Goal: Check status: Check status

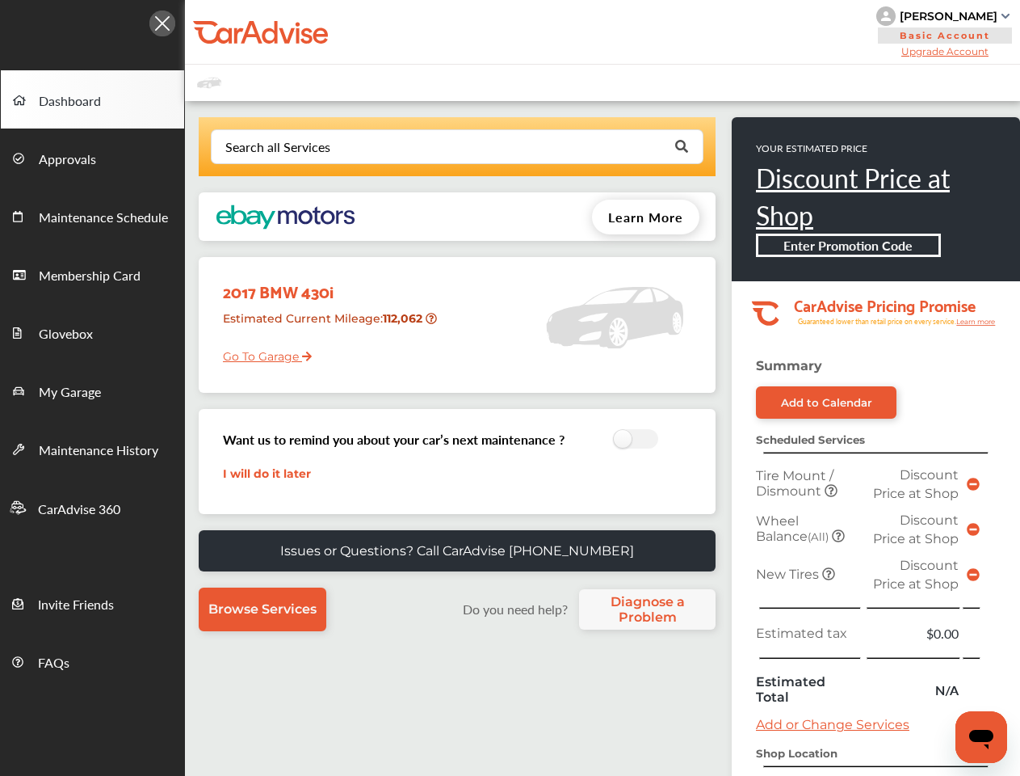
click at [510, 388] on div "2017 BMW 430i Estimated Current Mileage : 112,062 Go To Garage" at bounding box center [457, 325] width 517 height 136
click at [92, 19] on div at bounding box center [92, 19] width 185 height 38
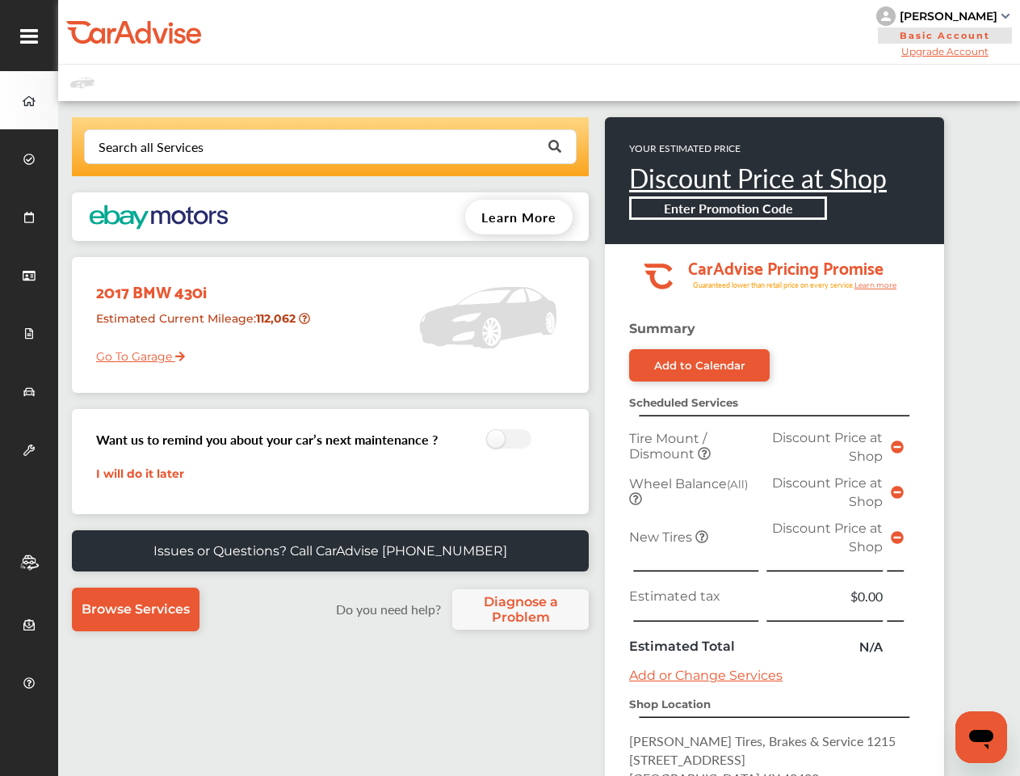
click at [600, 32] on div "[PERSON_NAME] Basic Account Upgrade Account My Account Membership Card Sign Out" at bounding box center [539, 32] width 962 height 65
click at [946, 16] on div "[PERSON_NAME]" at bounding box center [949, 16] width 98 height 15
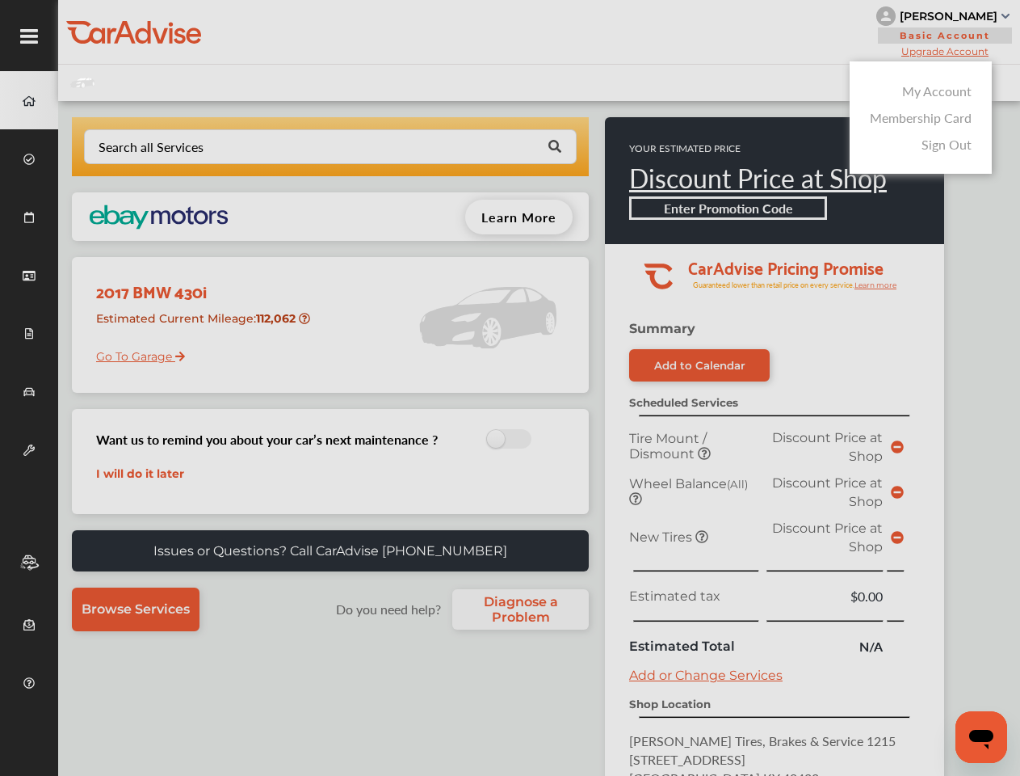
click at [946, 51] on div at bounding box center [510, 428] width 1020 height 856
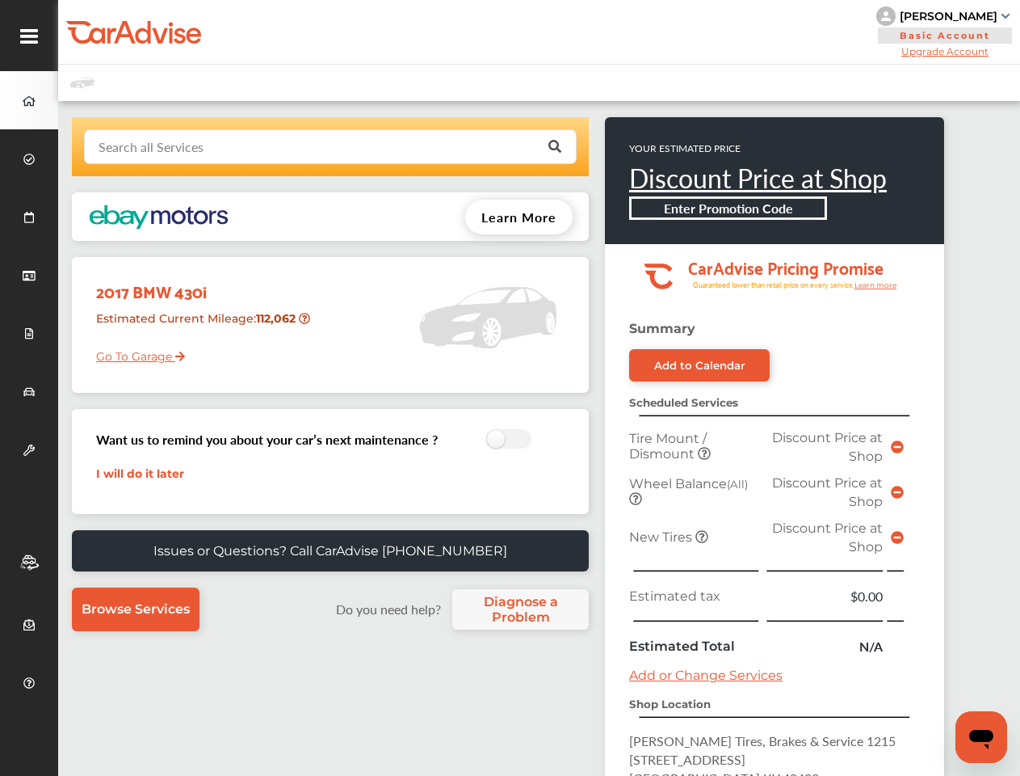
click at [456, 146] on input "text" at bounding box center [327, 146] width 482 height 32
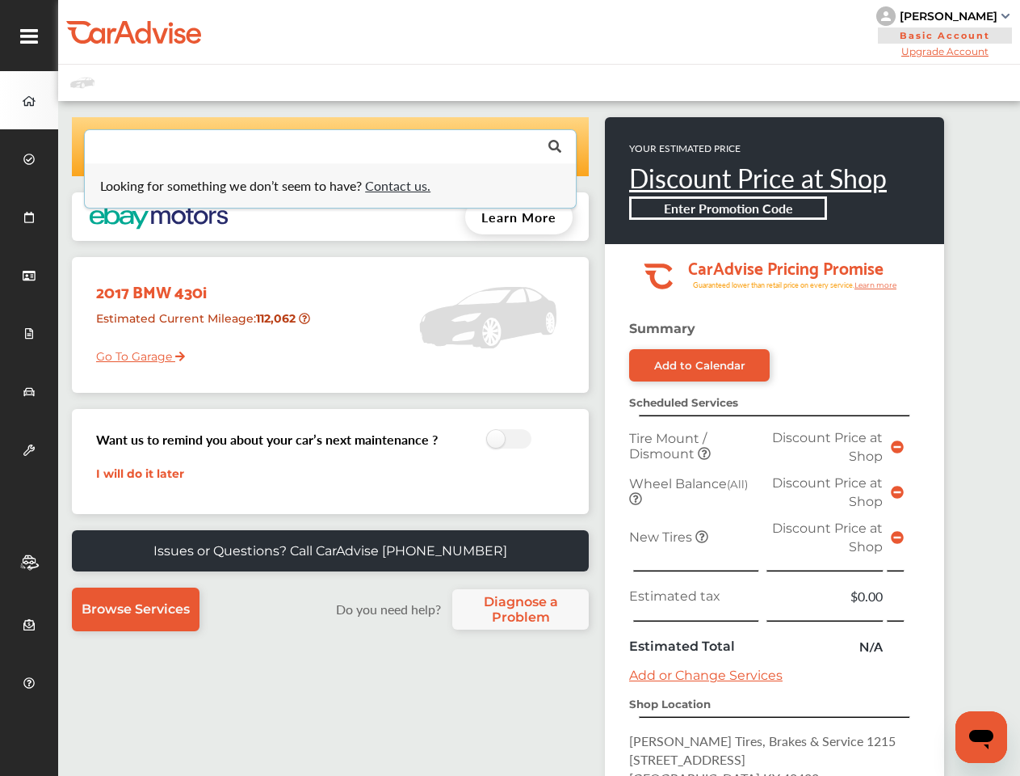
click at [680, 146] on p "YOUR ESTIMATED PRICE" at bounding box center [758, 148] width 258 height 14
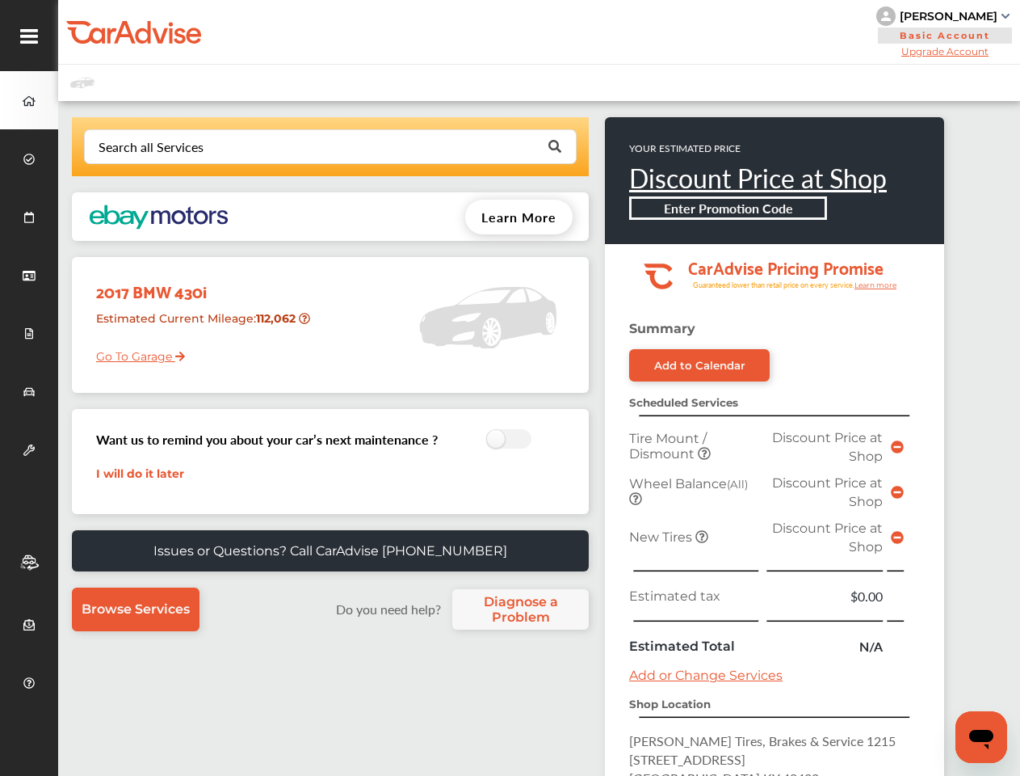
click at [646, 217] on div "Enter Promotion Code" at bounding box center [728, 207] width 198 height 23
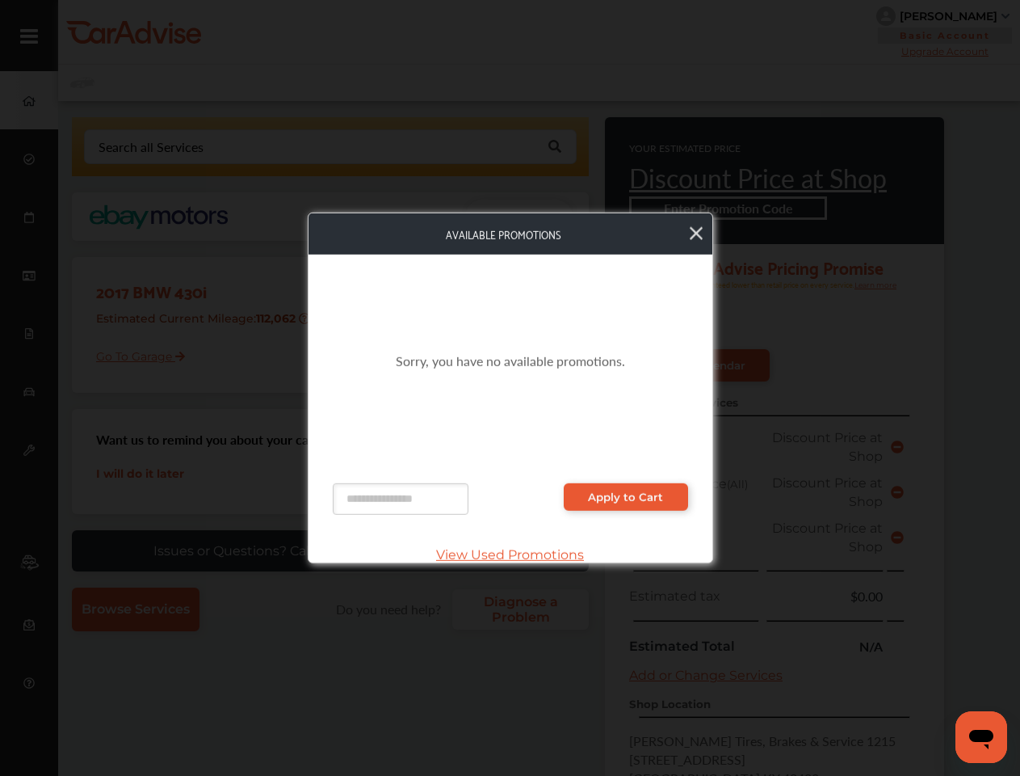
click at [433, 318] on div "Sorry, you have no available promotions." at bounding box center [510, 361] width 355 height 180
click at [631, 440] on div "Sorry, you have no available promotions." at bounding box center [510, 361] width 355 height 180
